Goal: Task Accomplishment & Management: Complete application form

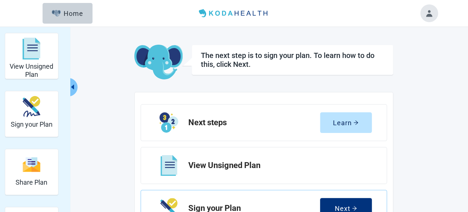
click at [245, 171] on div "View Unsigned Plan" at bounding box center [263, 165] width 246 height 37
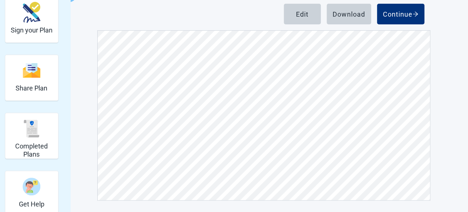
scroll to position [1012, 0]
click at [303, 16] on div "Edit" at bounding box center [302, 13] width 13 height 7
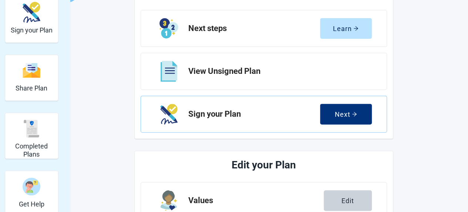
click at [291, 191] on div "Values Edit" at bounding box center [263, 200] width 246 height 37
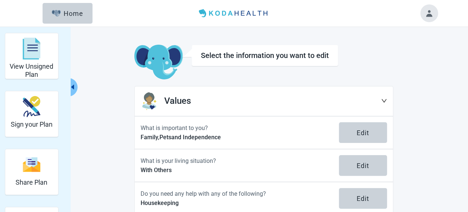
click at [363, 127] on button "Edit" at bounding box center [363, 132] width 48 height 21
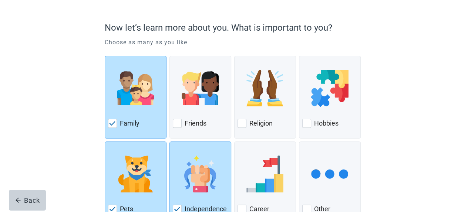
scroll to position [55, 0]
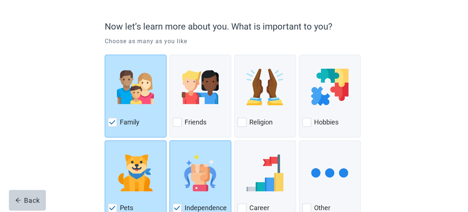
click at [249, 122] on label "Religion" at bounding box center [260, 122] width 23 height 9
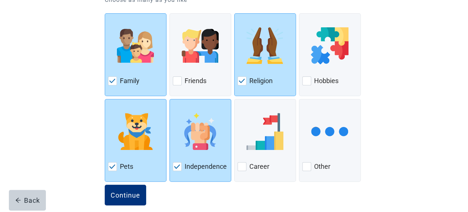
scroll to position [105, 0]
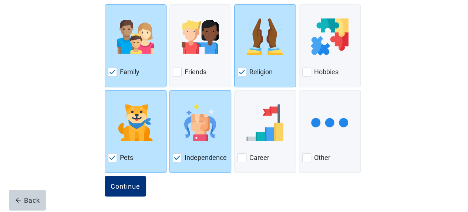
click at [123, 189] on div "Continue" at bounding box center [126, 186] width 30 height 7
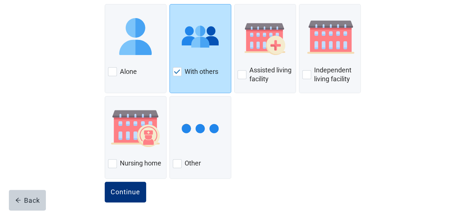
scroll to position [111, 0]
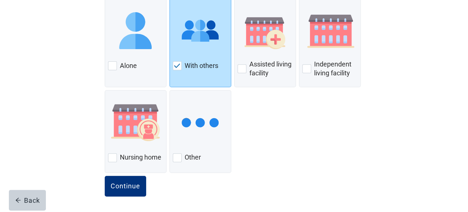
click at [123, 185] on div "Continue" at bounding box center [126, 186] width 30 height 7
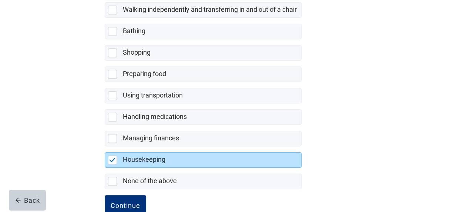
scroll to position [194, 0]
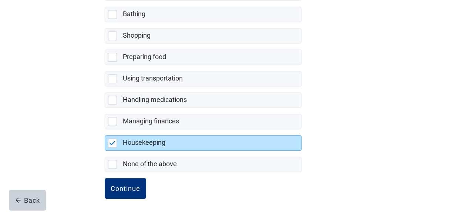
click at [124, 188] on div "Continue" at bounding box center [126, 188] width 30 height 7
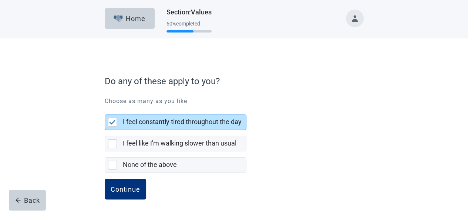
click at [111, 143] on div at bounding box center [112, 143] width 9 height 9
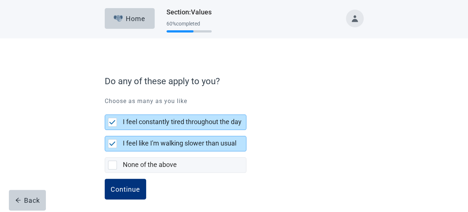
click at [129, 192] on div "Continue" at bounding box center [126, 189] width 30 height 7
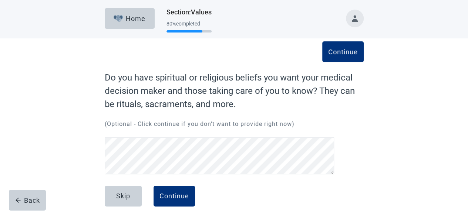
scroll to position [10, 0]
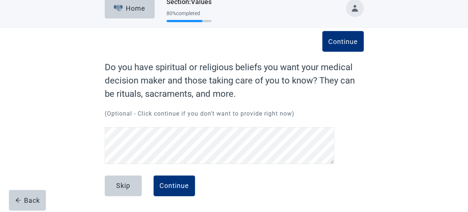
click at [176, 187] on div "Continue" at bounding box center [174, 185] width 30 height 7
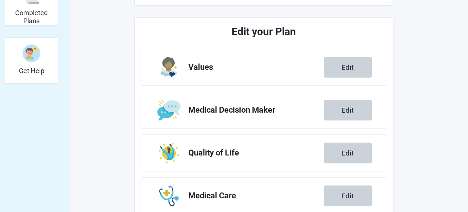
scroll to position [237, 0]
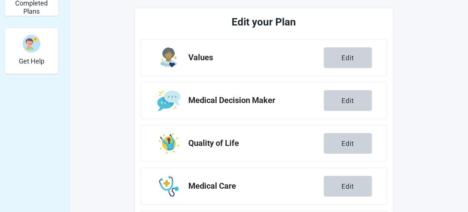
click at [349, 99] on div "Edit" at bounding box center [347, 100] width 13 height 7
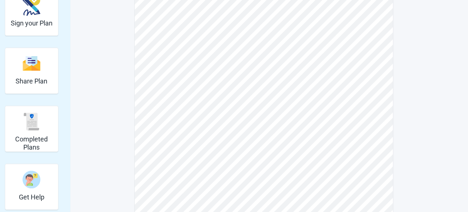
scroll to position [101, 0]
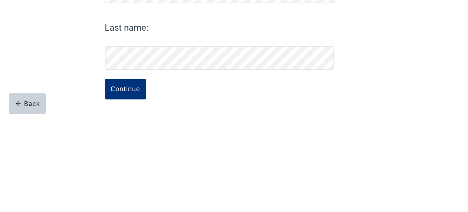
scroll to position [78, 0]
click at [136, 184] on div "Continue" at bounding box center [126, 185] width 30 height 7
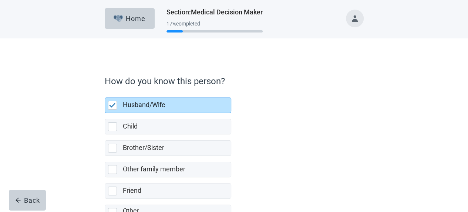
click at [130, 109] on label "Husband/Wife" at bounding box center [144, 105] width 43 height 8
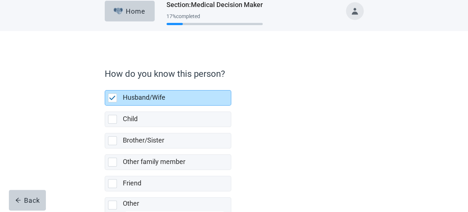
scroll to position [64, 0]
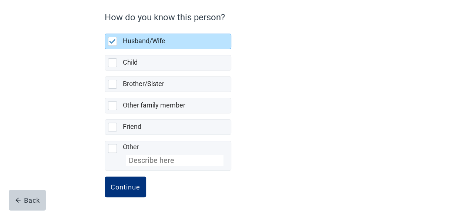
click at [127, 187] on div "Continue" at bounding box center [126, 186] width 30 height 7
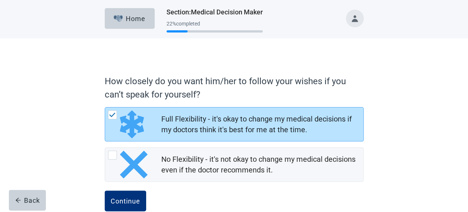
click at [128, 201] on div "Continue" at bounding box center [126, 200] width 30 height 7
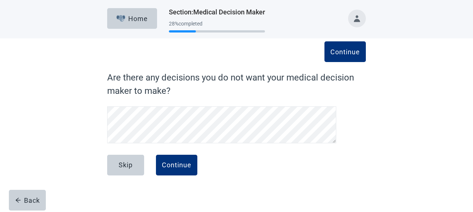
click at [180, 169] on button "Continue" at bounding box center [176, 165] width 41 height 21
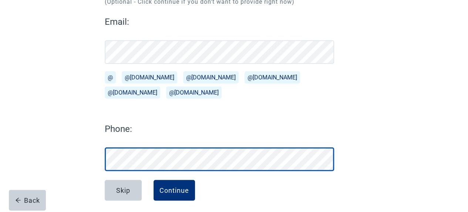
scroll to position [101, 0]
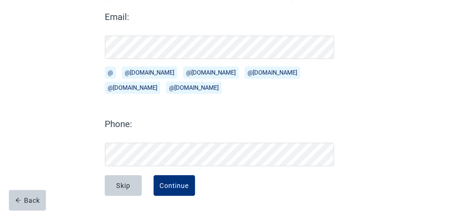
click at [170, 184] on div "Continue" at bounding box center [174, 185] width 30 height 7
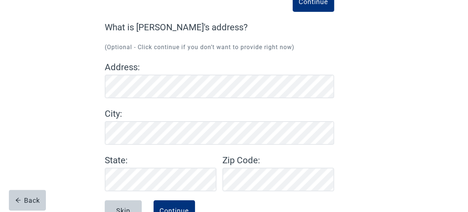
scroll to position [75, 0]
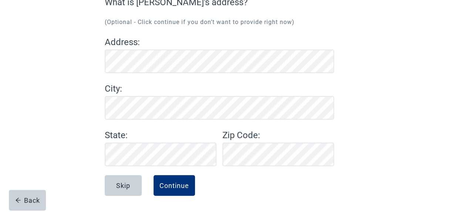
click at [173, 186] on div "Continue" at bounding box center [174, 185] width 30 height 7
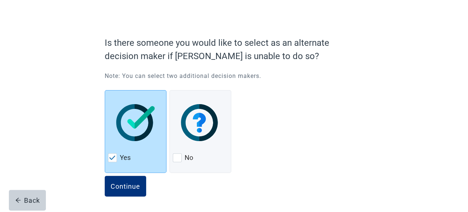
scroll to position [39, 0]
click at [125, 184] on div "Continue" at bounding box center [126, 185] width 30 height 7
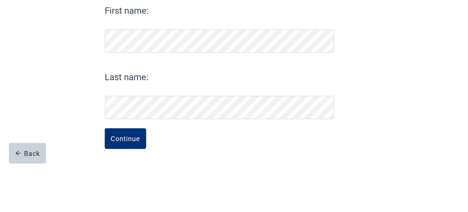
scroll to position [55, 0]
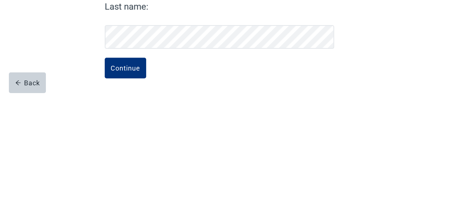
click at [127, 186] on div "Continue" at bounding box center [126, 185] width 30 height 7
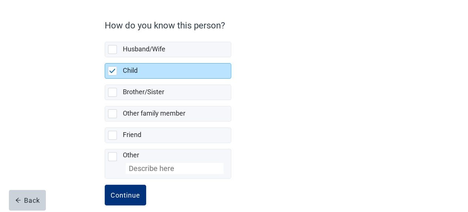
scroll to position [64, 0]
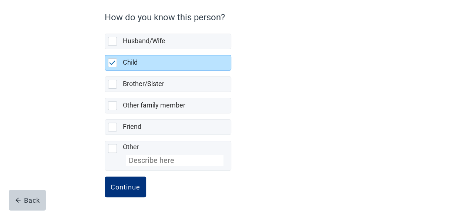
click at [123, 185] on div "Continue" at bounding box center [126, 186] width 30 height 7
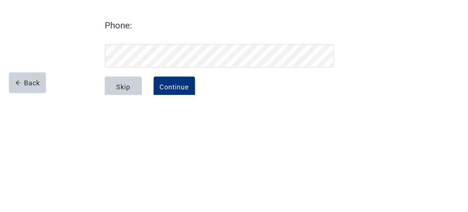
scroll to position [83, 0]
click at [181, 202] on div "Continue" at bounding box center [174, 203] width 30 height 7
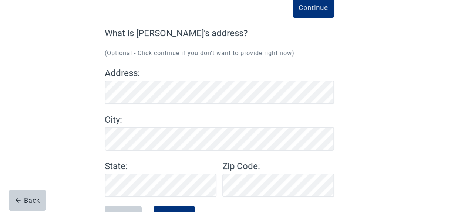
scroll to position [75, 0]
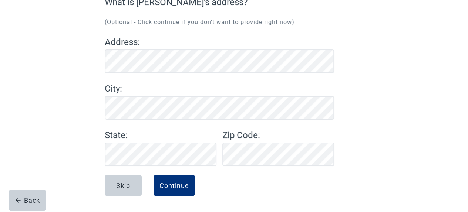
click at [177, 186] on div "Continue" at bounding box center [174, 185] width 30 height 7
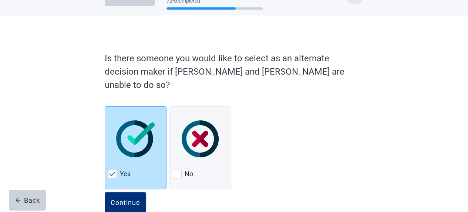
scroll to position [26, 0]
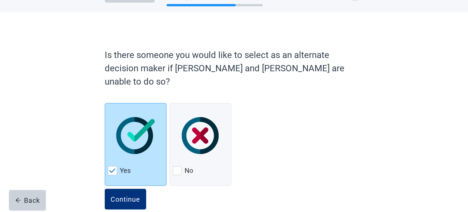
click at [126, 196] on div "Continue" at bounding box center [126, 199] width 30 height 7
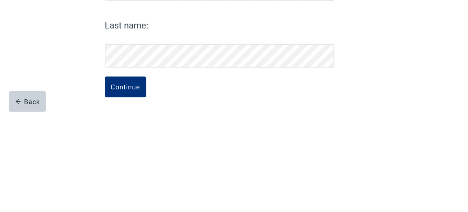
scroll to position [55, 0]
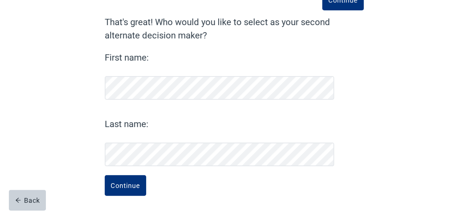
click at [123, 189] on div "Continue" at bounding box center [126, 185] width 30 height 7
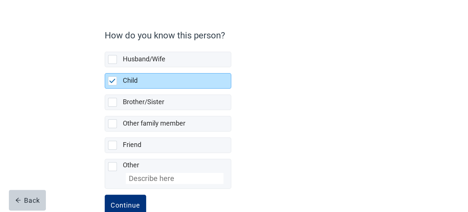
scroll to position [46, 0]
click at [32, 199] on div "Back" at bounding box center [27, 200] width 25 height 7
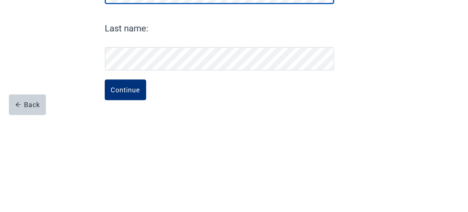
scroll to position [55, 0]
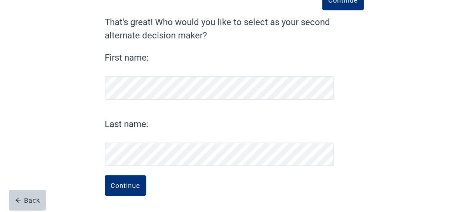
click at [123, 188] on div "Continue" at bounding box center [126, 185] width 30 height 7
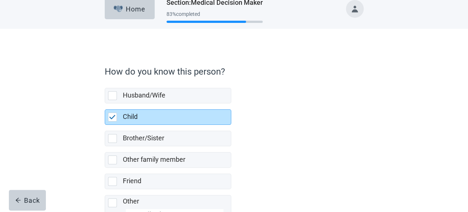
scroll to position [64, 0]
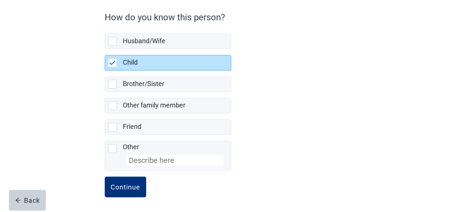
click at [124, 186] on div "Continue" at bounding box center [126, 186] width 30 height 7
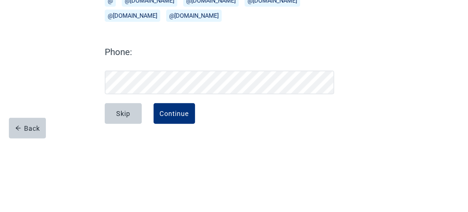
scroll to position [101, 0]
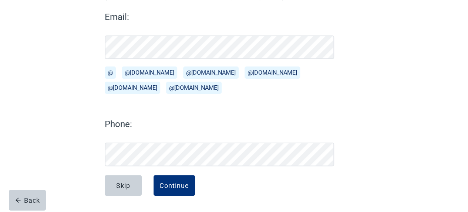
click at [172, 187] on div "Continue" at bounding box center [174, 185] width 30 height 7
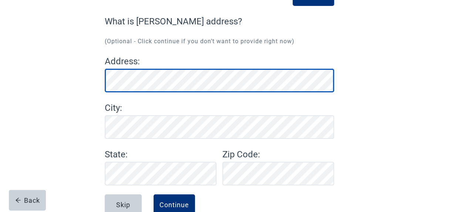
scroll to position [75, 0]
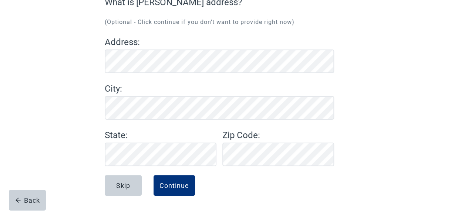
click at [176, 185] on div "Continue" at bounding box center [174, 185] width 30 height 7
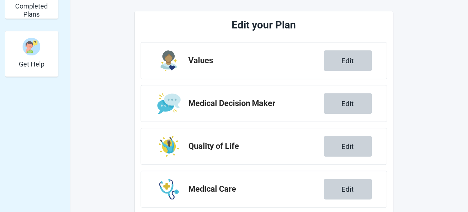
scroll to position [235, 0]
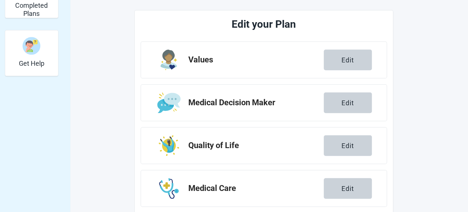
click at [225, 145] on h2 "Quality of Life" at bounding box center [255, 145] width 135 height 9
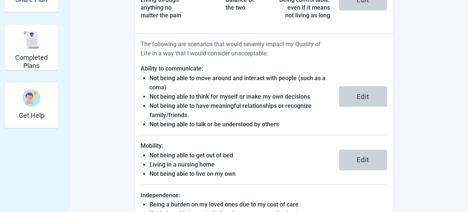
scroll to position [183, 0]
click at [366, 156] on div "Edit" at bounding box center [362, 159] width 13 height 7
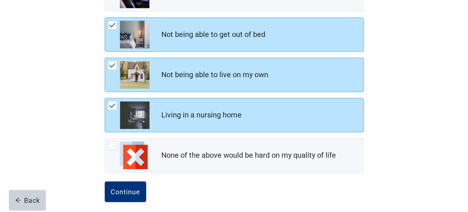
scroll to position [152, 0]
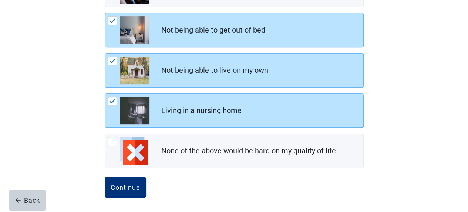
click at [129, 186] on div "Continue" at bounding box center [126, 187] width 30 height 7
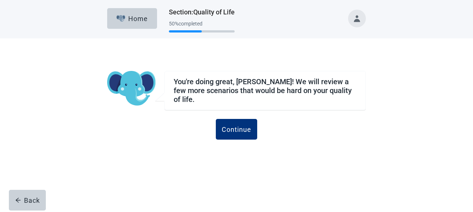
click at [243, 126] on div "Continue" at bounding box center [237, 129] width 30 height 7
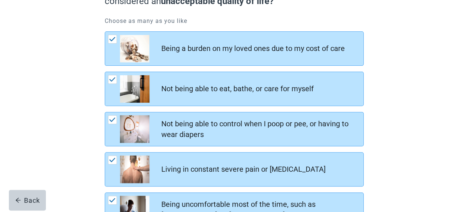
scroll to position [94, 0]
click at [111, 117] on img at bounding box center [112, 119] width 7 height 4
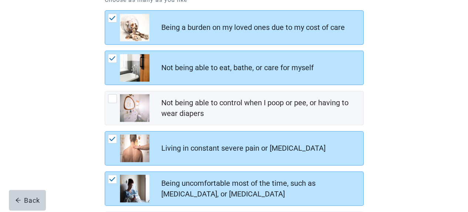
scroll to position [119, 0]
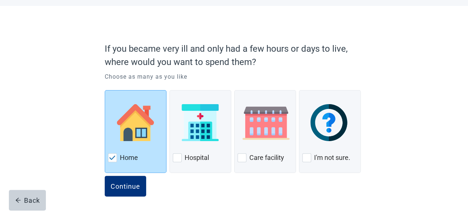
scroll to position [33, 0]
click at [125, 189] on div "Continue" at bounding box center [126, 185] width 30 height 7
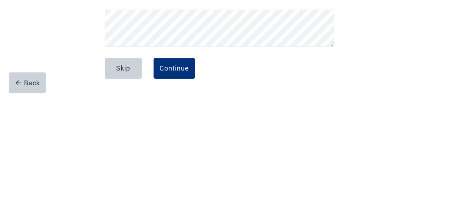
scroll to position [10, 0]
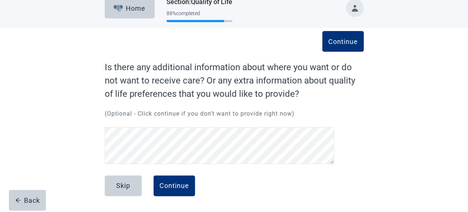
click at [181, 182] on div "Continue" at bounding box center [174, 185] width 30 height 7
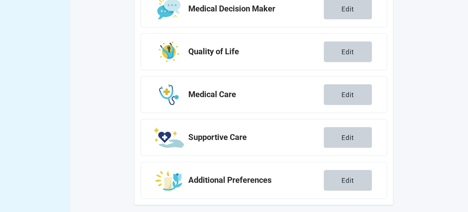
scroll to position [333, 0]
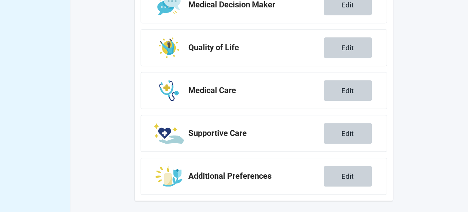
click at [216, 98] on div "Medical Care Edit" at bounding box center [263, 90] width 246 height 37
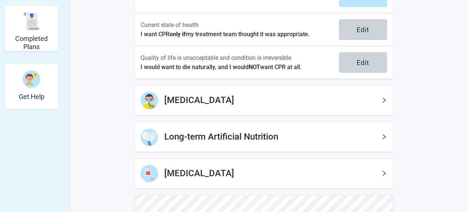
scroll to position [203, 0]
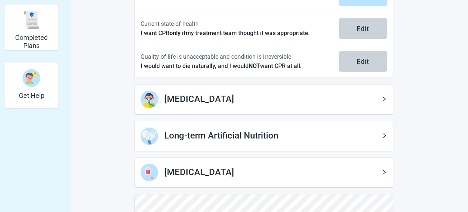
click at [384, 97] on icon "right" at bounding box center [383, 99] width 3 height 5
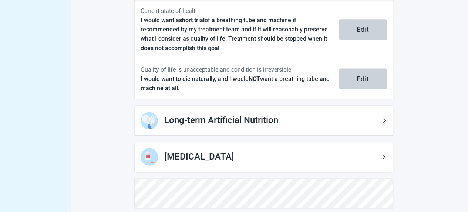
scroll to position [389, 0]
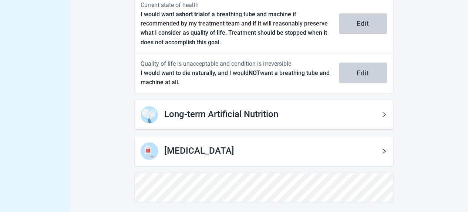
click at [383, 112] on icon "right" at bounding box center [384, 115] width 6 height 6
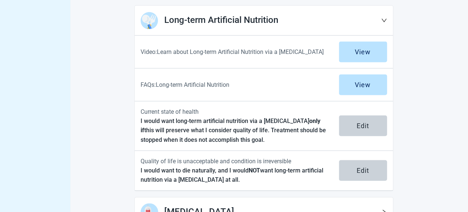
scroll to position [483, 0]
click at [365, 122] on div "Edit" at bounding box center [362, 125] width 13 height 7
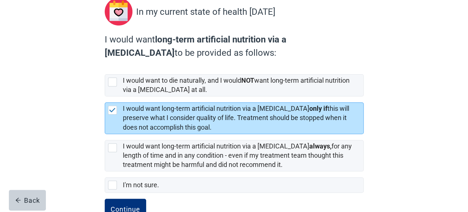
scroll to position [90, 0]
click at [111, 82] on div at bounding box center [112, 82] width 9 height 9
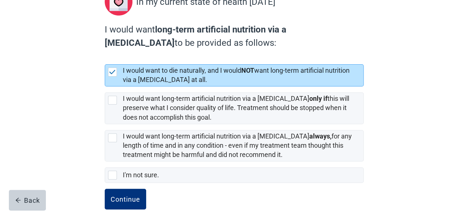
scroll to position [113, 0]
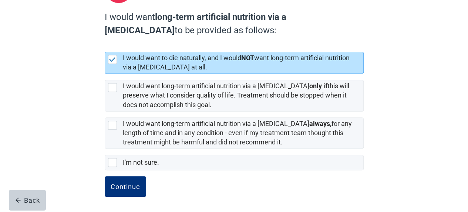
click at [125, 186] on div "Continue" at bounding box center [126, 186] width 30 height 7
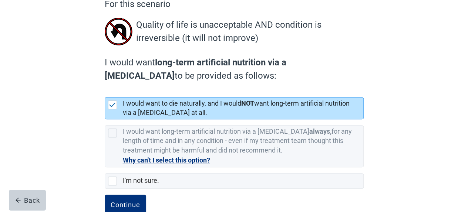
scroll to position [92, 0]
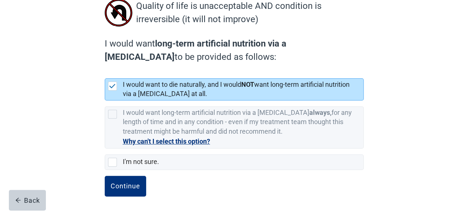
click at [122, 184] on div "Continue" at bounding box center [126, 186] width 30 height 7
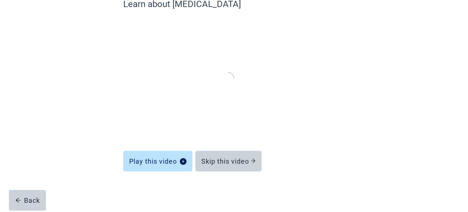
scroll to position [73, 0]
click at [237, 163] on div "Skip this video" at bounding box center [228, 161] width 54 height 7
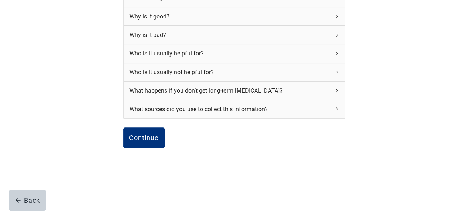
scroll to position [120, 0]
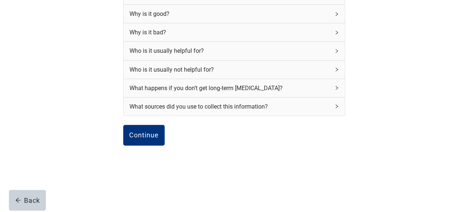
click at [30, 203] on div "Back" at bounding box center [27, 200] width 25 height 7
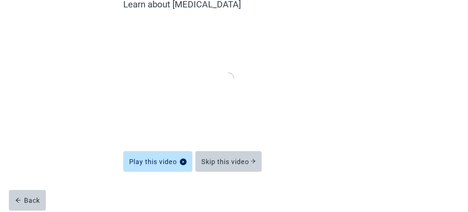
scroll to position [73, 0]
click at [30, 201] on div "Back" at bounding box center [27, 200] width 25 height 7
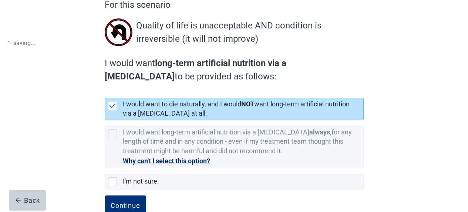
click at [34, 200] on div "Back" at bounding box center [27, 200] width 25 height 7
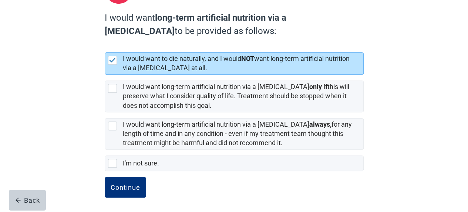
scroll to position [113, 0]
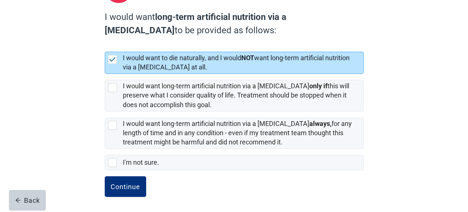
click at [125, 183] on div "Continue" at bounding box center [126, 186] width 30 height 7
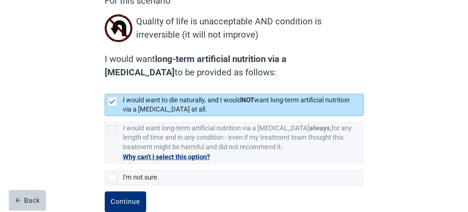
scroll to position [92, 0]
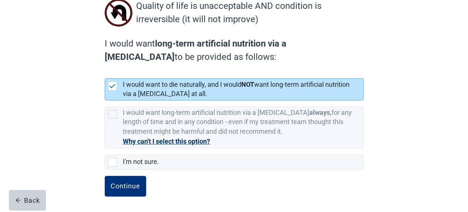
click at [130, 187] on div "Continue" at bounding box center [126, 186] width 30 height 7
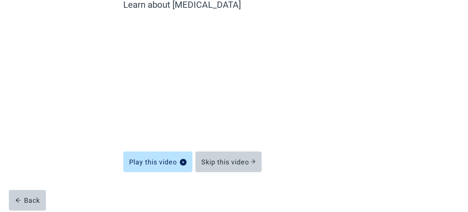
scroll to position [73, 0]
click at [245, 164] on div "Skip this video" at bounding box center [228, 161] width 54 height 7
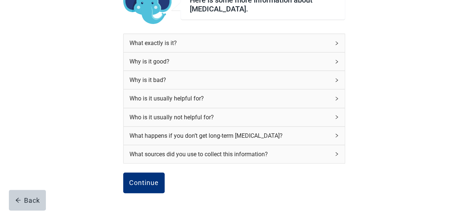
click at [148, 183] on div "Continue" at bounding box center [144, 182] width 30 height 7
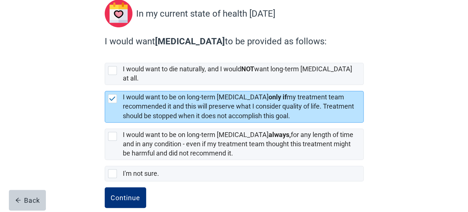
scroll to position [93, 0]
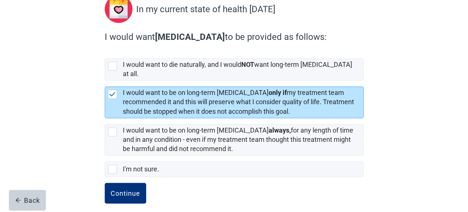
click at [125, 190] on div "Continue" at bounding box center [126, 193] width 30 height 7
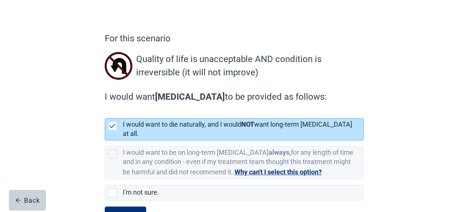
scroll to position [63, 0]
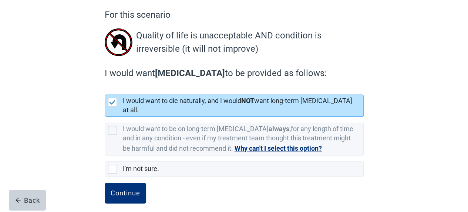
click at [132, 190] on div "Continue" at bounding box center [126, 193] width 30 height 7
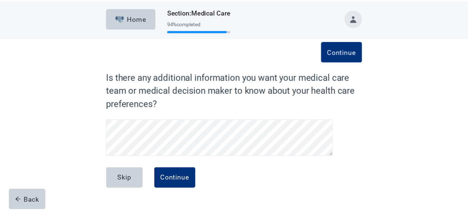
scroll to position [35, 0]
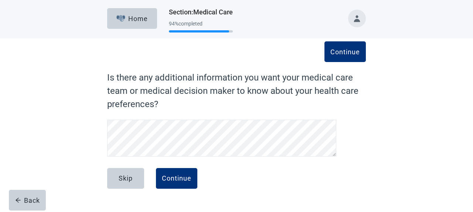
click at [177, 182] on div "Continue" at bounding box center [177, 178] width 30 height 7
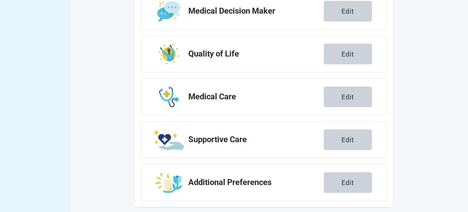
scroll to position [333, 0]
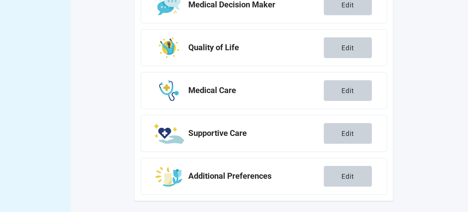
click at [234, 92] on h2 "Medical Care" at bounding box center [255, 90] width 135 height 9
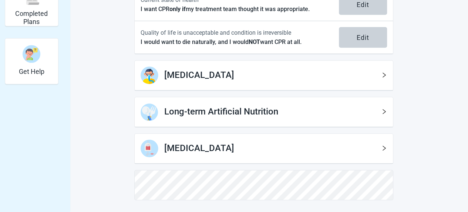
scroll to position [225, 0]
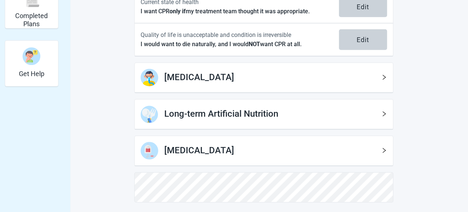
click at [324, 114] on h1 "Long-term Artificial Nutrition" at bounding box center [272, 114] width 217 height 14
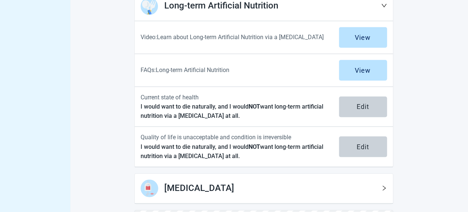
click at [364, 104] on div "Edit" at bounding box center [362, 106] width 13 height 7
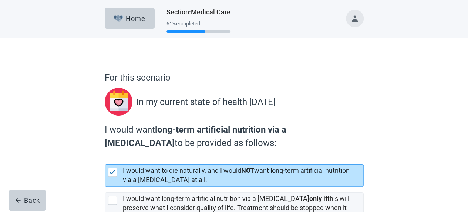
click at [116, 197] on div at bounding box center [112, 200] width 9 height 9
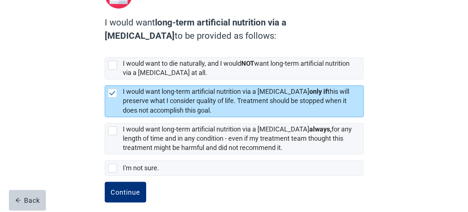
scroll to position [109, 0]
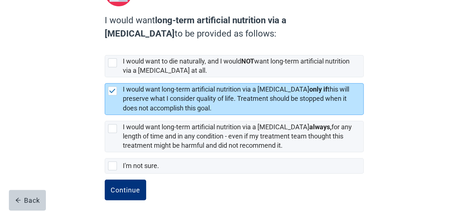
click at [123, 189] on div "Continue" at bounding box center [126, 189] width 30 height 7
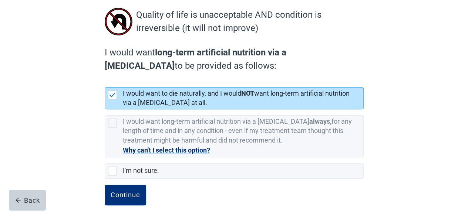
scroll to position [92, 0]
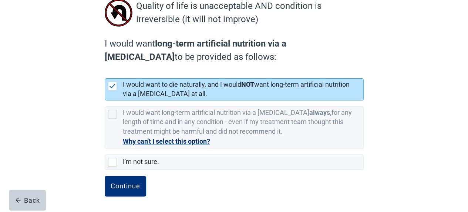
click at [27, 200] on div "Back" at bounding box center [27, 200] width 25 height 7
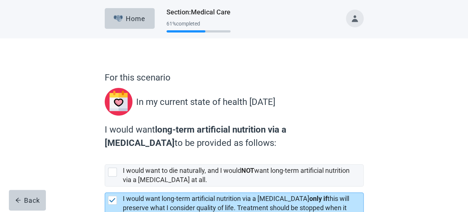
click at [34, 201] on div "Back" at bounding box center [27, 200] width 25 height 7
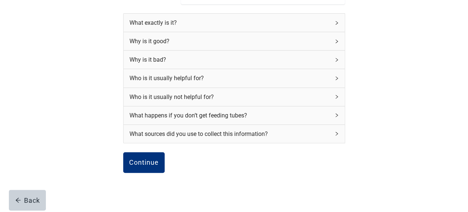
scroll to position [121, 0]
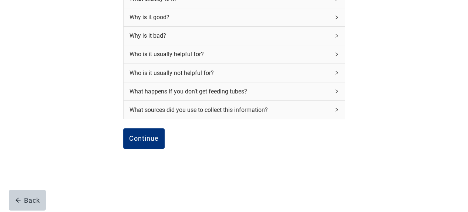
click at [143, 135] on div "Continue" at bounding box center [144, 138] width 30 height 7
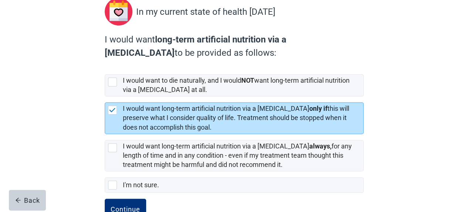
scroll to position [113, 0]
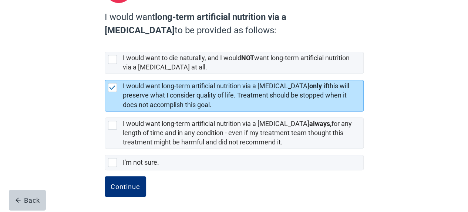
click at [123, 188] on div "Continue" at bounding box center [126, 186] width 30 height 7
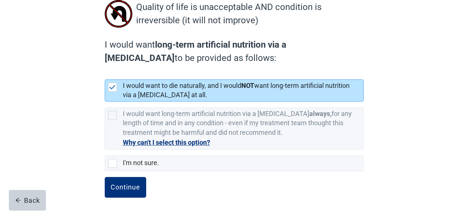
scroll to position [92, 0]
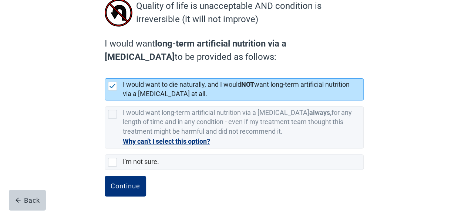
click at [125, 188] on div "Continue" at bounding box center [126, 186] width 30 height 7
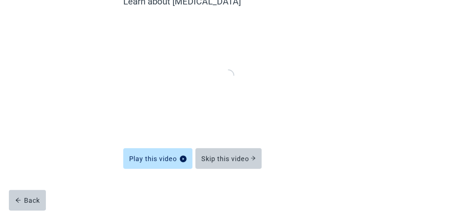
scroll to position [73, 0]
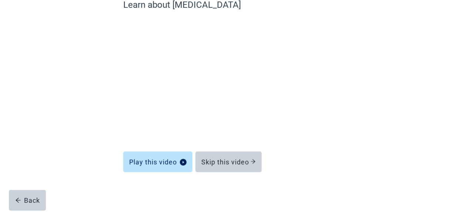
click at [232, 163] on div "Skip this video" at bounding box center [228, 161] width 54 height 7
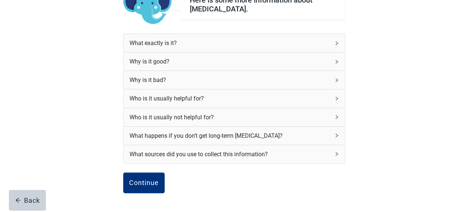
click at [147, 183] on div "Continue" at bounding box center [144, 182] width 30 height 7
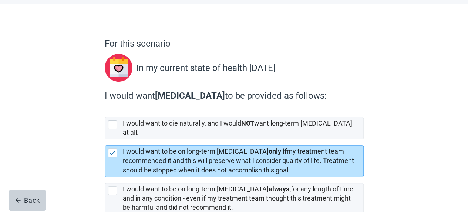
scroll to position [93, 0]
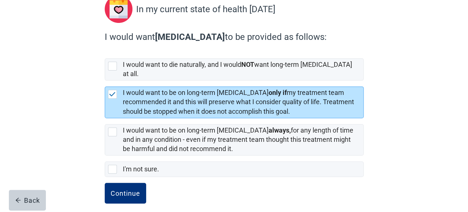
click at [124, 190] on div "Continue" at bounding box center [126, 193] width 30 height 7
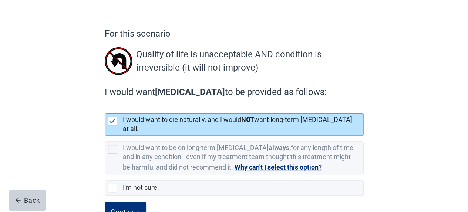
scroll to position [63, 0]
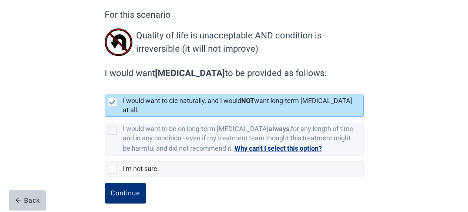
click at [127, 190] on div "Continue" at bounding box center [126, 193] width 30 height 7
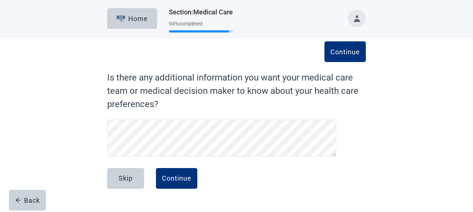
click at [179, 180] on div "Continue" at bounding box center [177, 178] width 30 height 7
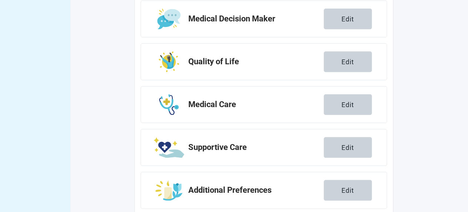
scroll to position [319, 0]
click at [219, 153] on div "[MEDICAL_DATA] Edit" at bounding box center [263, 147] width 246 height 37
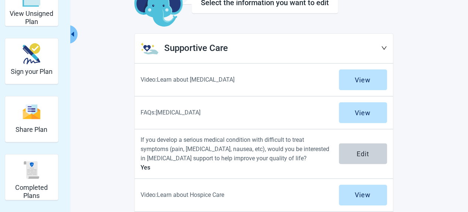
scroll to position [51, 0]
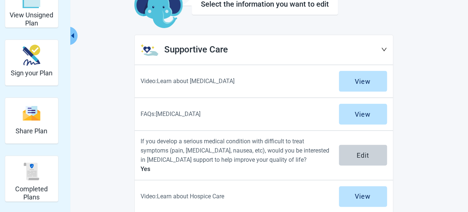
click at [364, 81] on div "View" at bounding box center [362, 81] width 16 height 7
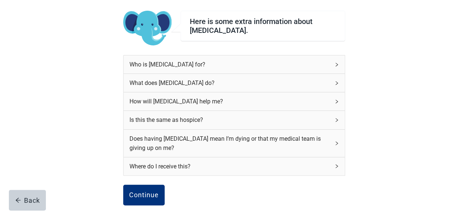
scroll to position [73, 0]
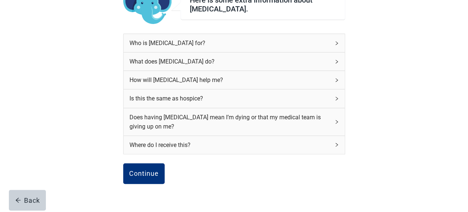
click at [146, 174] on div "Continue" at bounding box center [144, 173] width 30 height 7
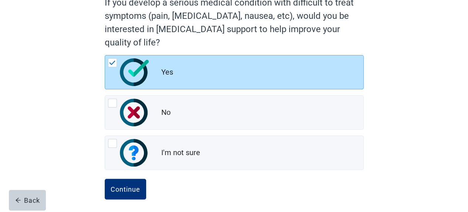
scroll to position [82, 0]
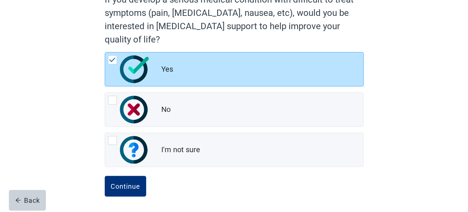
click at [132, 187] on div "Continue" at bounding box center [126, 186] width 30 height 7
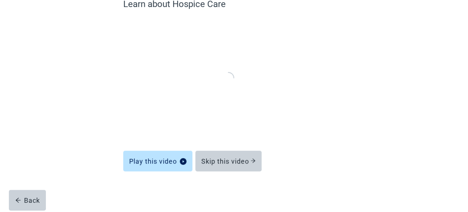
scroll to position [73, 0]
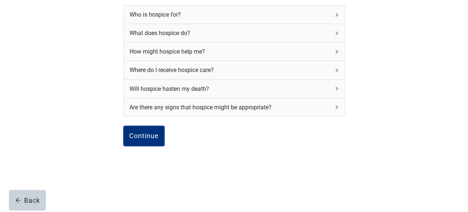
scroll to position [101, 0]
click at [146, 137] on div "Continue" at bounding box center [144, 136] width 30 height 7
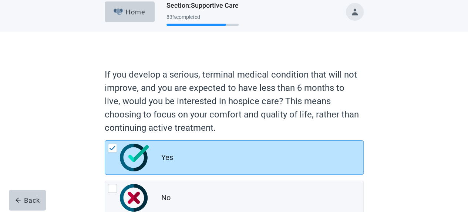
scroll to position [95, 0]
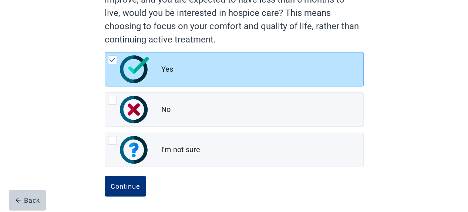
click at [125, 186] on div "Continue" at bounding box center [126, 186] width 30 height 7
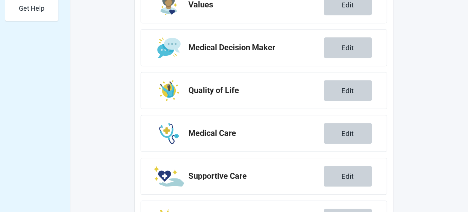
scroll to position [291, 0]
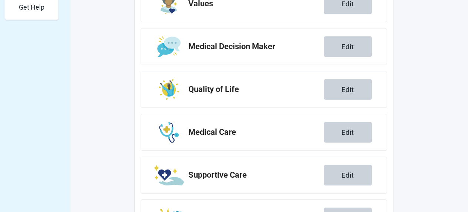
click at [351, 89] on div "Edit" at bounding box center [347, 89] width 13 height 7
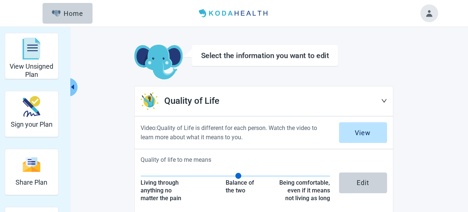
click at [30, 56] on img "View Unsigned Plan" at bounding box center [32, 49] width 18 height 22
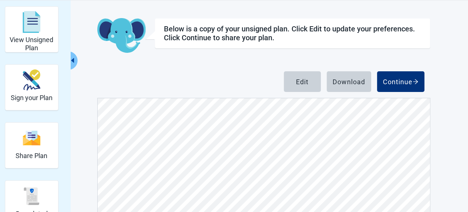
scroll to position [849, 0]
click at [405, 85] on div "Continue" at bounding box center [400, 81] width 35 height 7
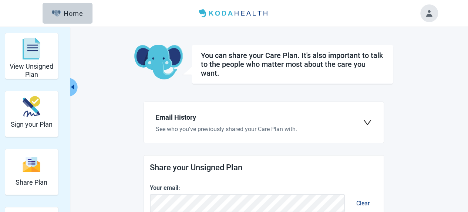
click at [30, 55] on img "View Unsigned Plan" at bounding box center [32, 49] width 18 height 22
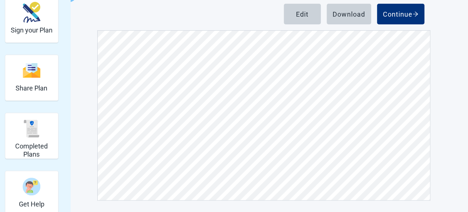
scroll to position [3068, 0]
click at [298, 11] on div "Edit" at bounding box center [302, 13] width 13 height 7
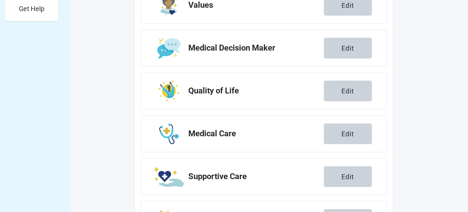
scroll to position [333, 0]
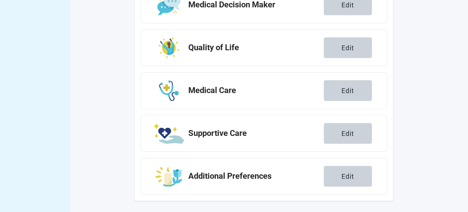
click at [351, 175] on div "Edit" at bounding box center [347, 176] width 13 height 7
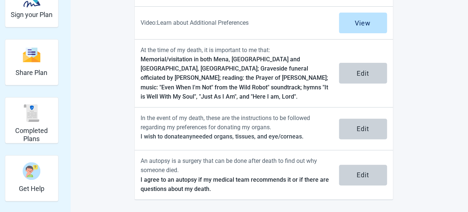
scroll to position [99, 0]
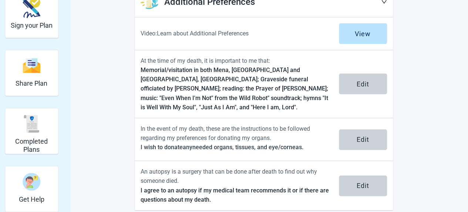
click at [363, 80] on div "Edit" at bounding box center [362, 83] width 13 height 7
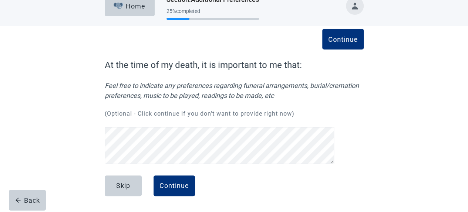
scroll to position [87, 0]
click at [177, 184] on div "Continue" at bounding box center [174, 185] width 30 height 7
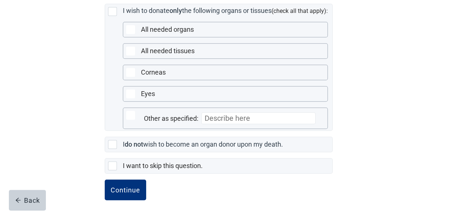
scroll to position [241, 0]
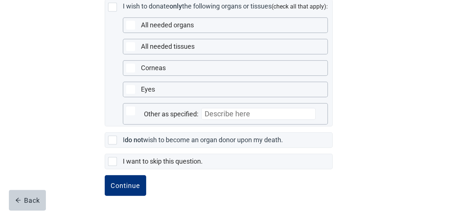
click at [128, 187] on div "Continue" at bounding box center [126, 185] width 30 height 7
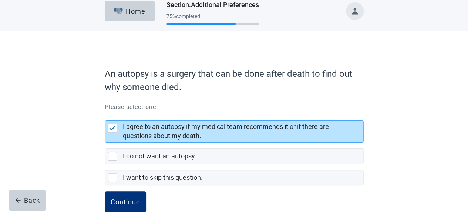
scroll to position [23, 0]
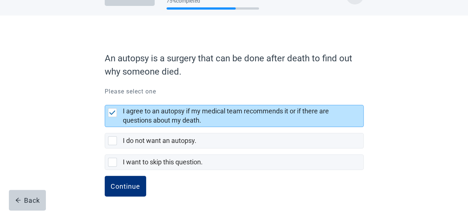
click at [130, 186] on div "Continue" at bounding box center [126, 186] width 30 height 7
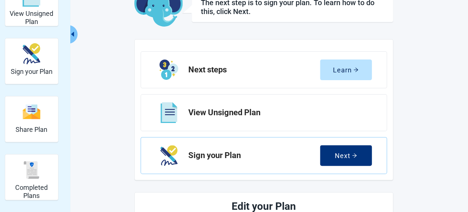
scroll to position [51, 0]
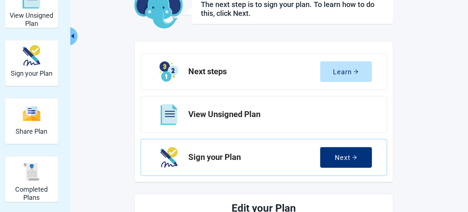
click at [346, 154] on div "Next" at bounding box center [345, 157] width 22 height 7
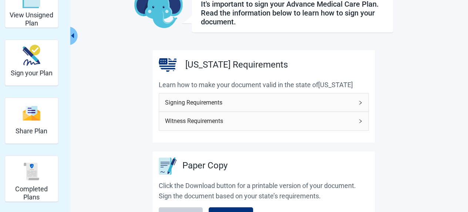
scroll to position [152, 0]
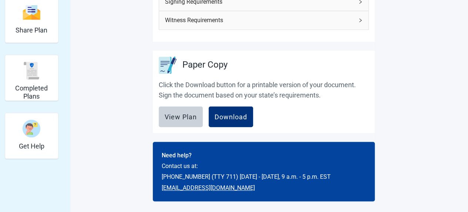
click at [231, 113] on div "Download" at bounding box center [230, 116] width 33 height 7
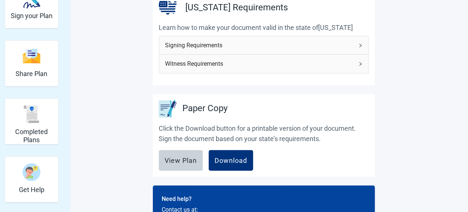
scroll to position [115, 0]
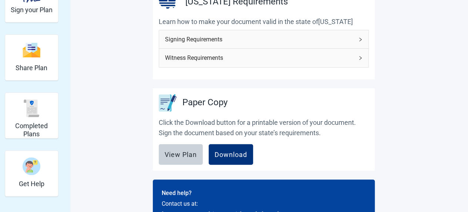
click at [181, 153] on div "View Plan" at bounding box center [180, 154] width 32 height 7
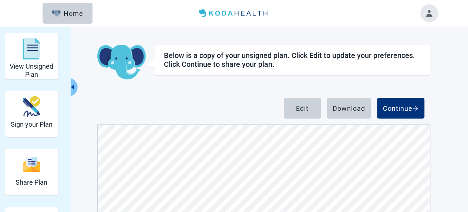
click at [429, 14] on button "Toggle account menu" at bounding box center [429, 13] width 18 height 18
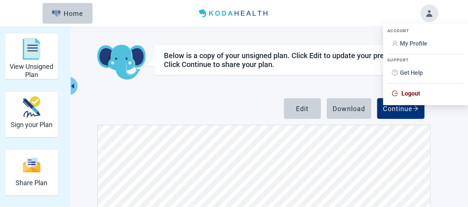
click at [418, 45] on span "My Profile" at bounding box center [413, 43] width 27 height 7
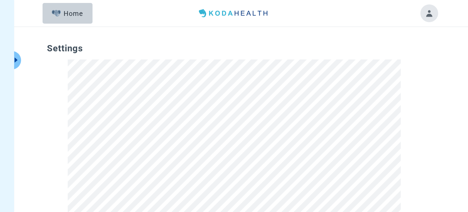
click at [80, 16] on div "Home" at bounding box center [68, 13] width 32 height 7
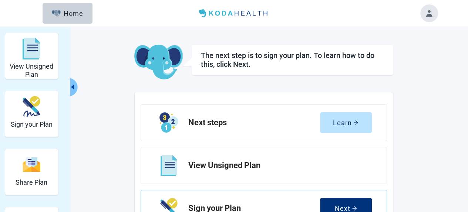
click at [237, 168] on h2 "View Unsigned Plan" at bounding box center [276, 165] width 177 height 9
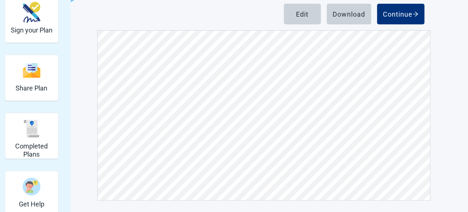
scroll to position [3828, 0]
click at [351, 15] on div "Download" at bounding box center [348, 13] width 33 height 7
click at [408, 21] on button "Continue" at bounding box center [400, 14] width 47 height 21
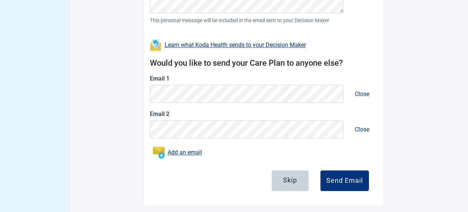
scroll to position [327, 0]
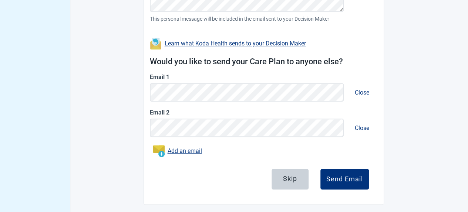
click at [349, 180] on div "Send Email" at bounding box center [344, 179] width 37 height 7
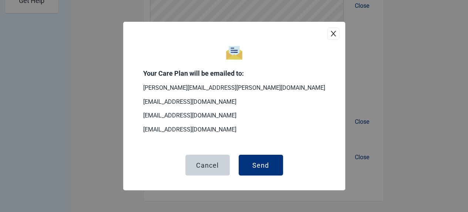
click at [261, 168] on div "Send" at bounding box center [260, 165] width 17 height 7
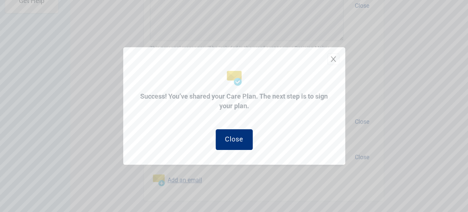
click at [238, 136] on div "Close" at bounding box center [234, 139] width 18 height 7
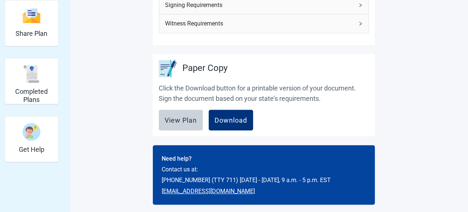
scroll to position [152, 0]
